Goal: Information Seeking & Learning: Check status

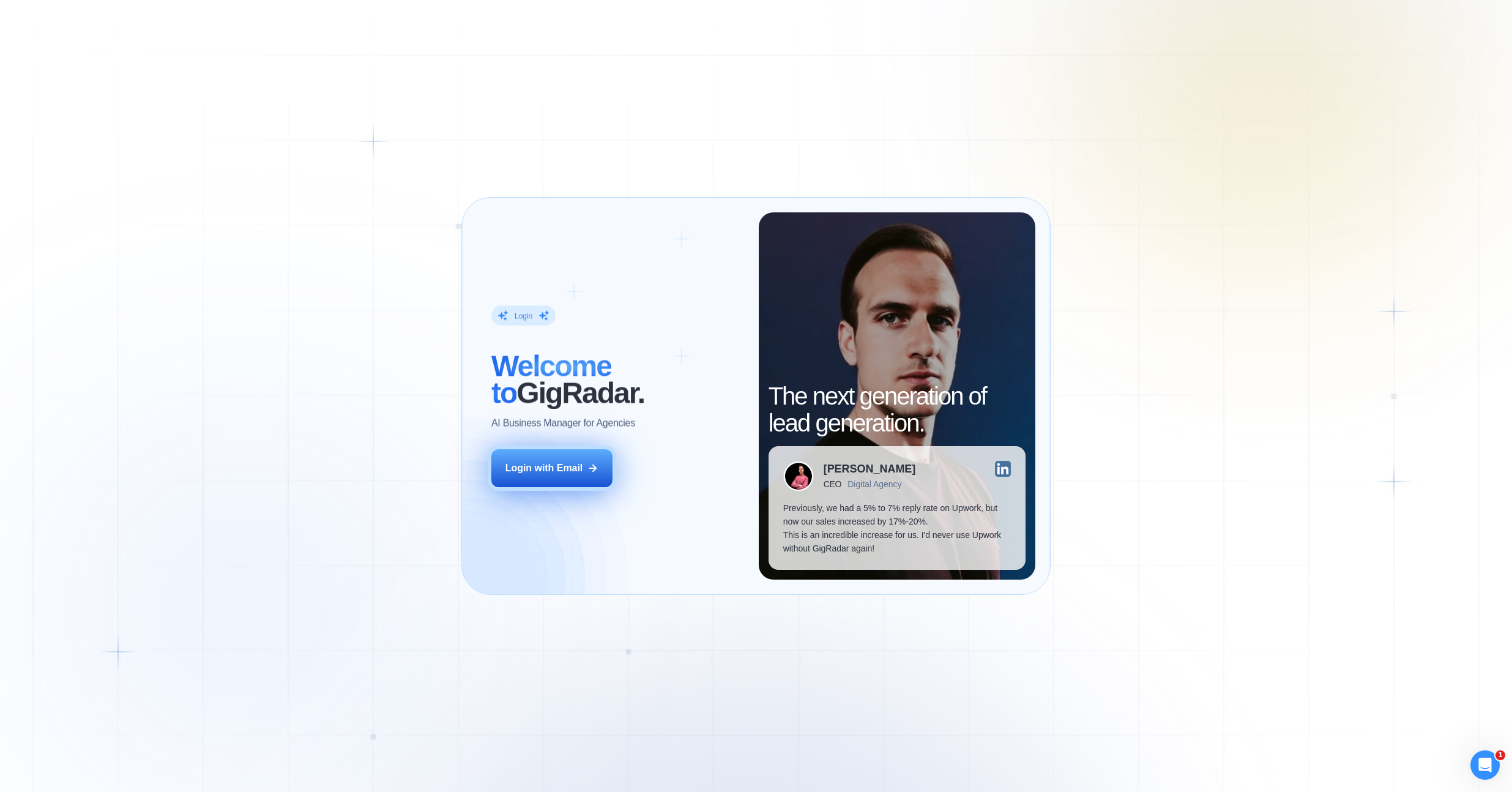
click at [585, 464] on button "Login with Email" at bounding box center [551, 468] width 121 height 38
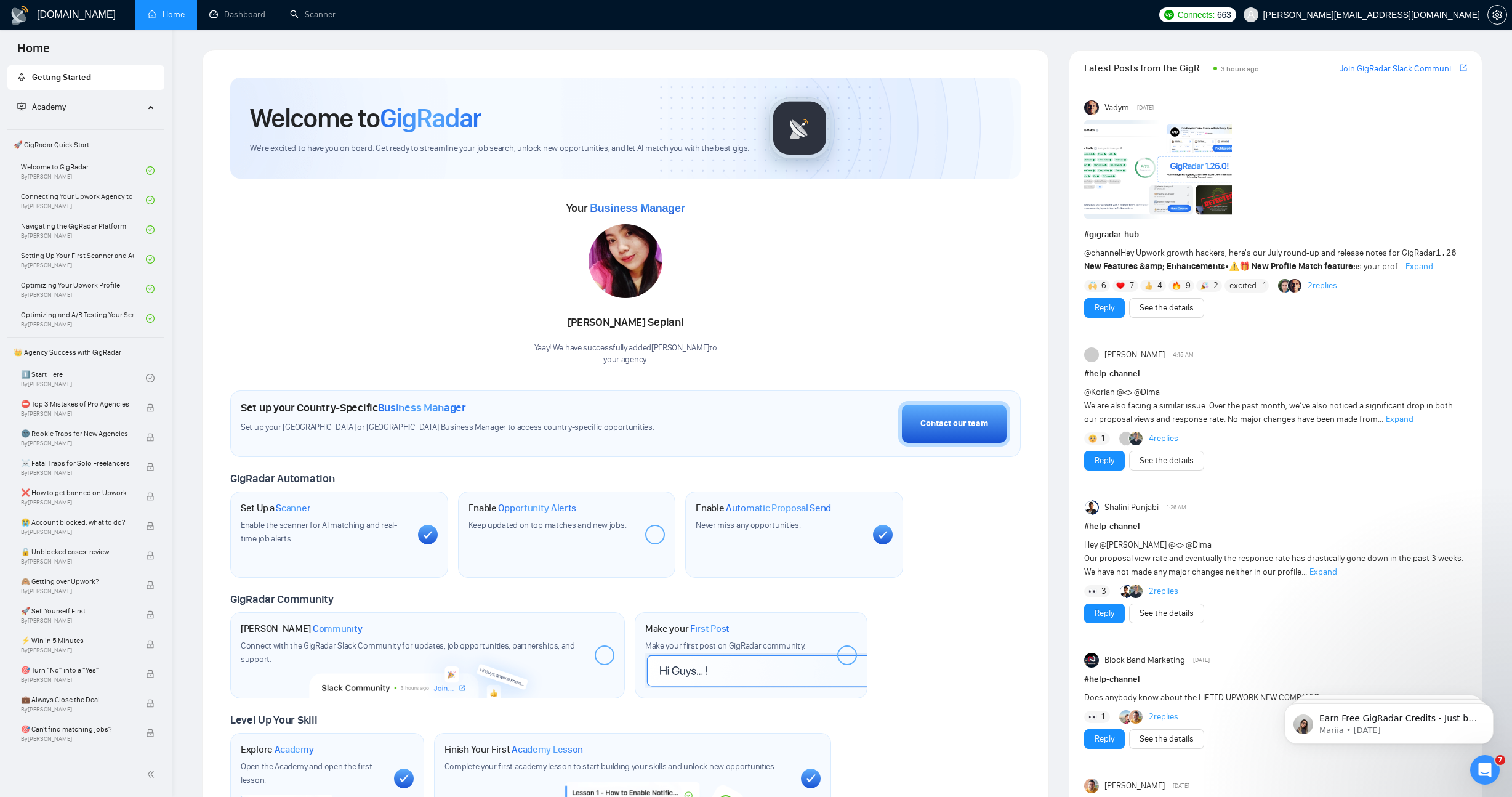
click at [270, 49] on div "Welcome to GigRadar We're excited to have you on board. Get ready to streamline…" at bounding box center [625, 450] width 847 height 802
click at [247, 20] on link "Dashboard" at bounding box center [237, 15] width 56 height 11
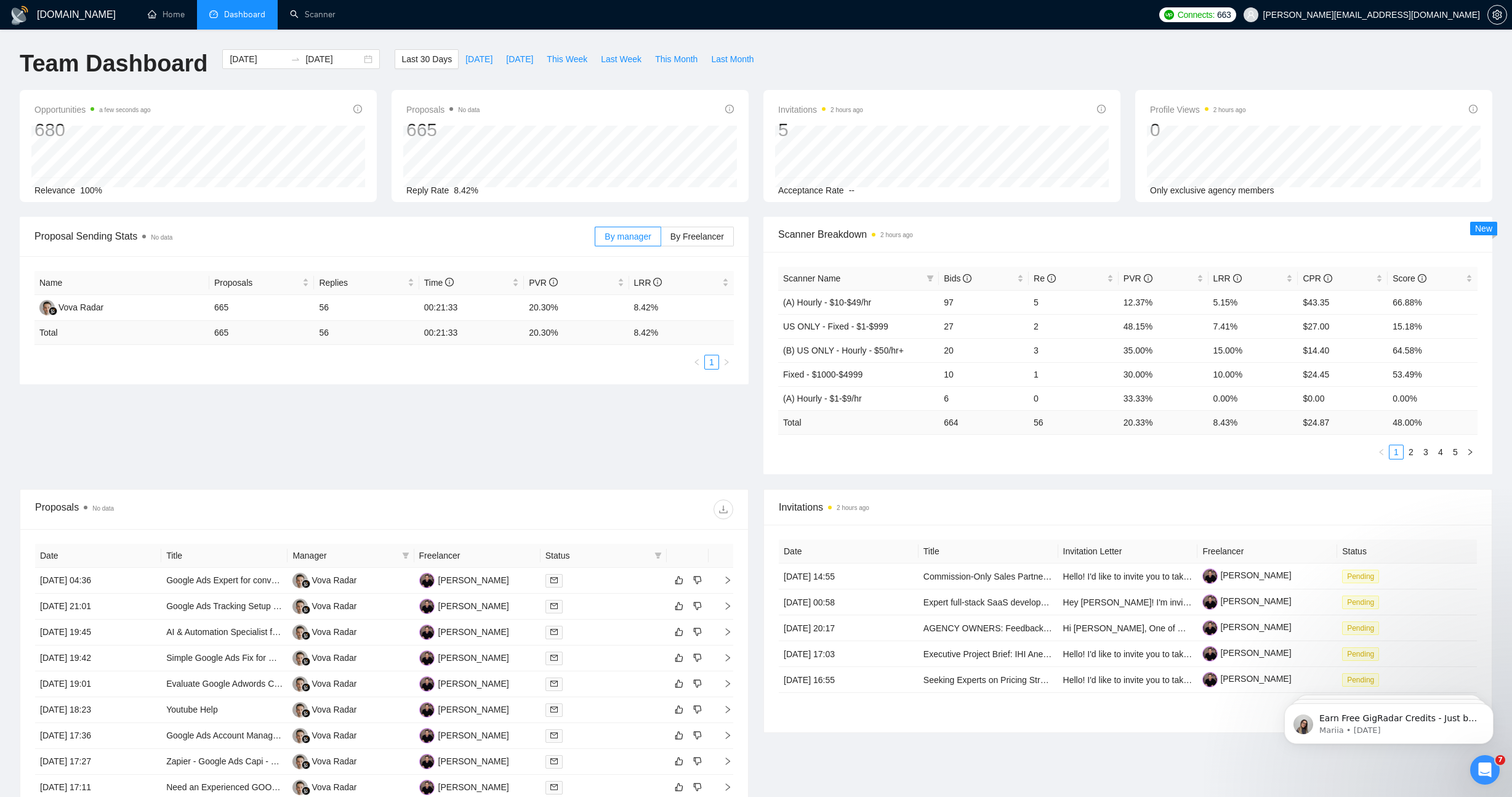
click at [699, 459] on div "Proposal Sending Stats No data By manager By Freelancer Name Proposals Replies …" at bounding box center [756, 352] width 1487 height 272
click at [243, 58] on input "[DATE]" at bounding box center [257, 59] width 56 height 14
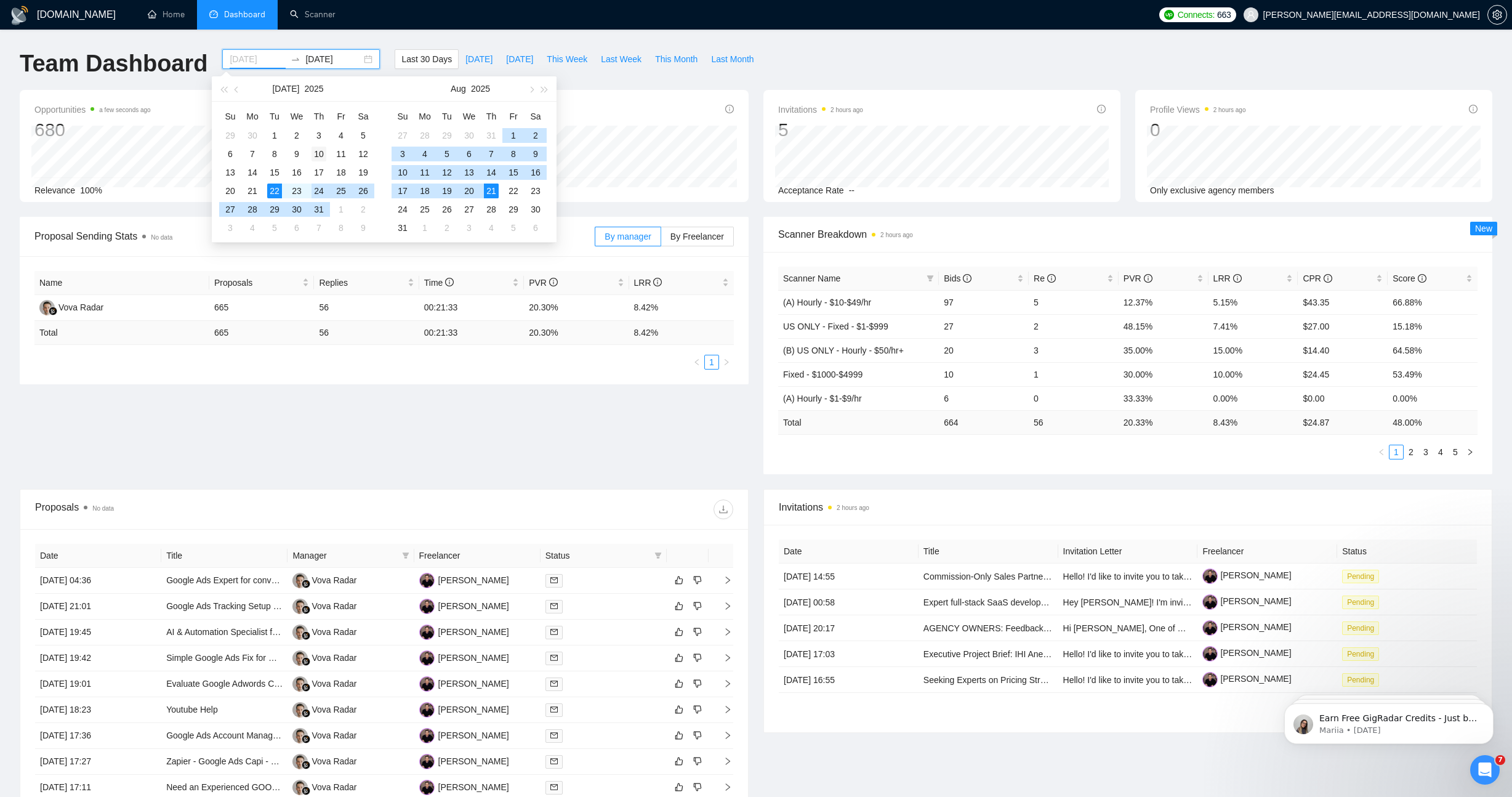
type input "[DATE]"
click at [315, 159] on div "10" at bounding box center [318, 153] width 15 height 15
type input "[DATE]"
click at [470, 186] on div "20" at bounding box center [469, 190] width 15 height 15
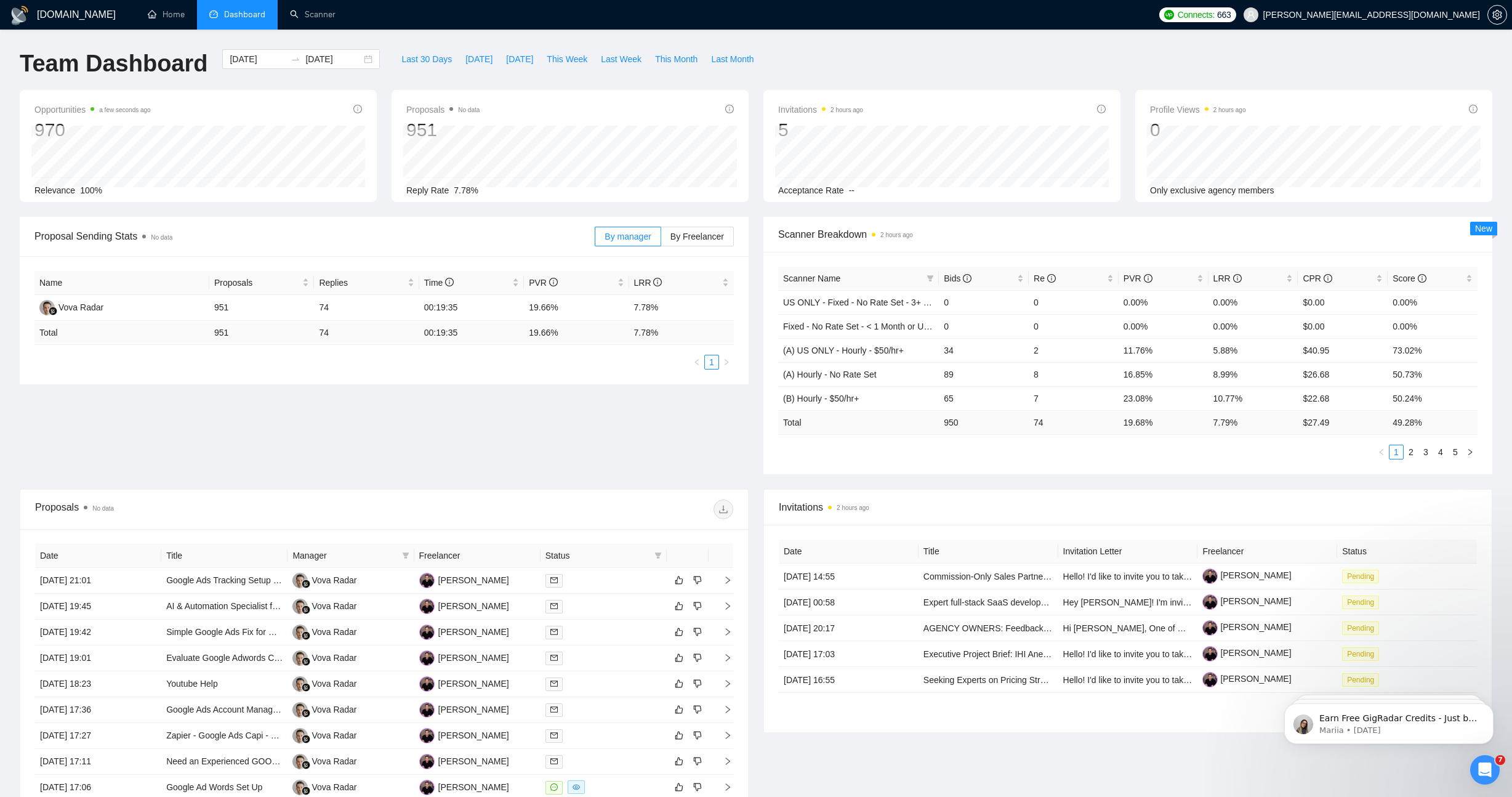
click at [917, 39] on div "[DOMAIN_NAME] Home Dashboard Scanner Connects: 663 [PERSON_NAME][EMAIL_ADDRESS]…" at bounding box center [756, 488] width 1512 height 976
click at [1000, 281] on span "Bids" at bounding box center [979, 278] width 71 height 14
click at [978, 234] on span "Scanner Breakdown 2 hours ago" at bounding box center [1127, 234] width 699 height 15
click at [701, 427] on div "Proposal Sending Stats No data By manager By Freelancer Name Proposals Replies …" at bounding box center [756, 352] width 1487 height 272
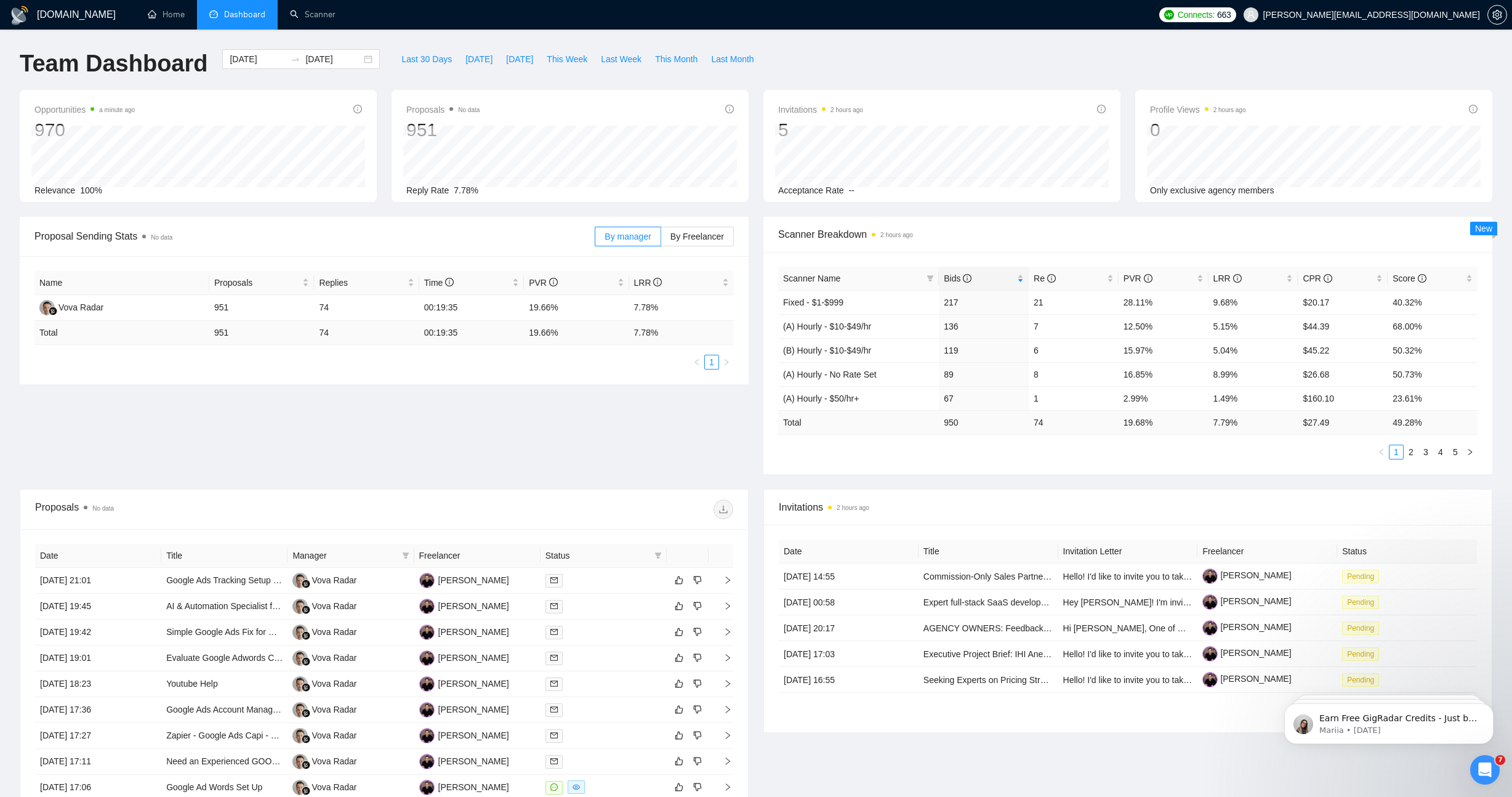
click at [1342, 459] on ul "1 2 3 4 5" at bounding box center [1127, 452] width 699 height 15
click at [1413, 452] on link "2" at bounding box center [1411, 452] width 14 height 14
click at [604, 442] on div "Proposal Sending Stats No data By manager By Freelancer Name Proposals Replies …" at bounding box center [756, 352] width 1487 height 272
click at [1316, 467] on div "Scanner Name Bids Re PVR LRR CPR Score (B) Hourly - $50/hr+ 65 7 23.08% 10.77% …" at bounding box center [1128, 363] width 729 height 222
click at [1410, 455] on link "2" at bounding box center [1411, 452] width 14 height 14
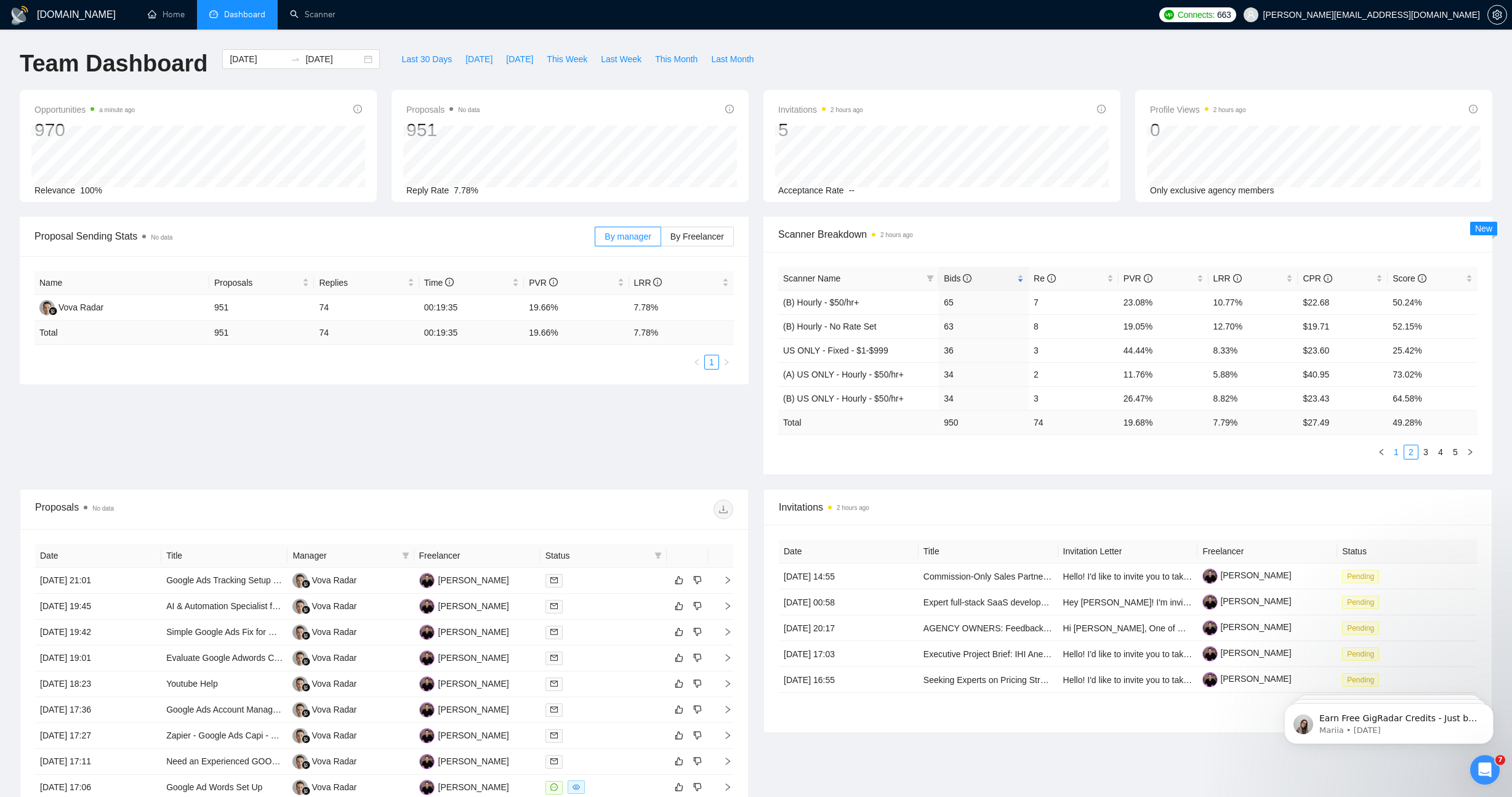
click at [1399, 451] on link "1" at bounding box center [1396, 452] width 14 height 14
click at [1411, 451] on link "2" at bounding box center [1411, 452] width 14 height 14
click at [1426, 449] on link "3" at bounding box center [1426, 452] width 14 height 14
click at [691, 453] on div "Proposal Sending Stats No data By manager By Freelancer Name Proposals Replies …" at bounding box center [756, 352] width 1487 height 272
